Goal: Information Seeking & Learning: Find specific fact

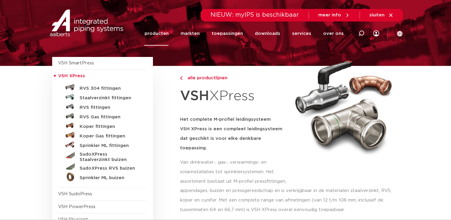
scroll to position [30, 0]
click at [113, 157] on h5 "SudoXPress Staalverzinkt buizen" at bounding box center [109, 157] width 59 height 11
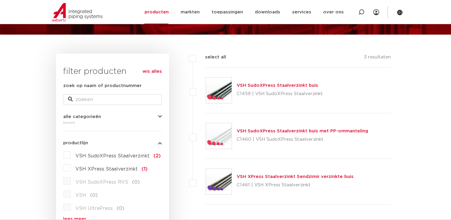
scroll to position [59, 0]
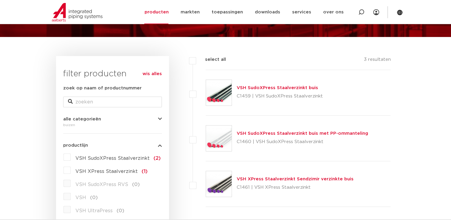
click at [271, 88] on link "VSH SudoXPress Staalverzinkt buis" at bounding box center [277, 88] width 81 height 4
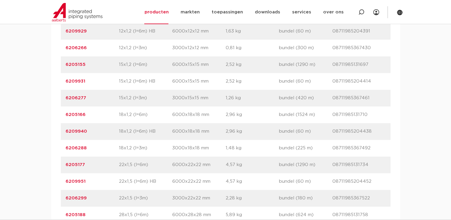
scroll to position [447, 0]
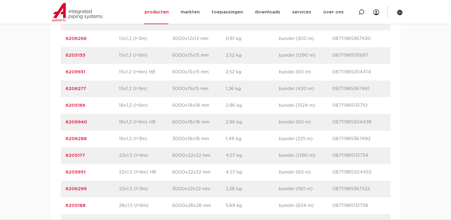
drag, startPoint x: 87, startPoint y: 156, endPoint x: 53, endPoint y: 156, distance: 33.7
copy link "6205177"
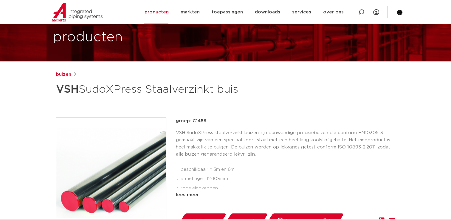
scroll to position [30, 0]
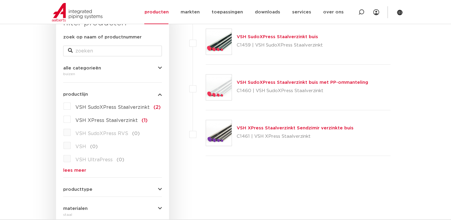
scroll to position [119, 0]
